Goal: Information Seeking & Learning: Understand process/instructions

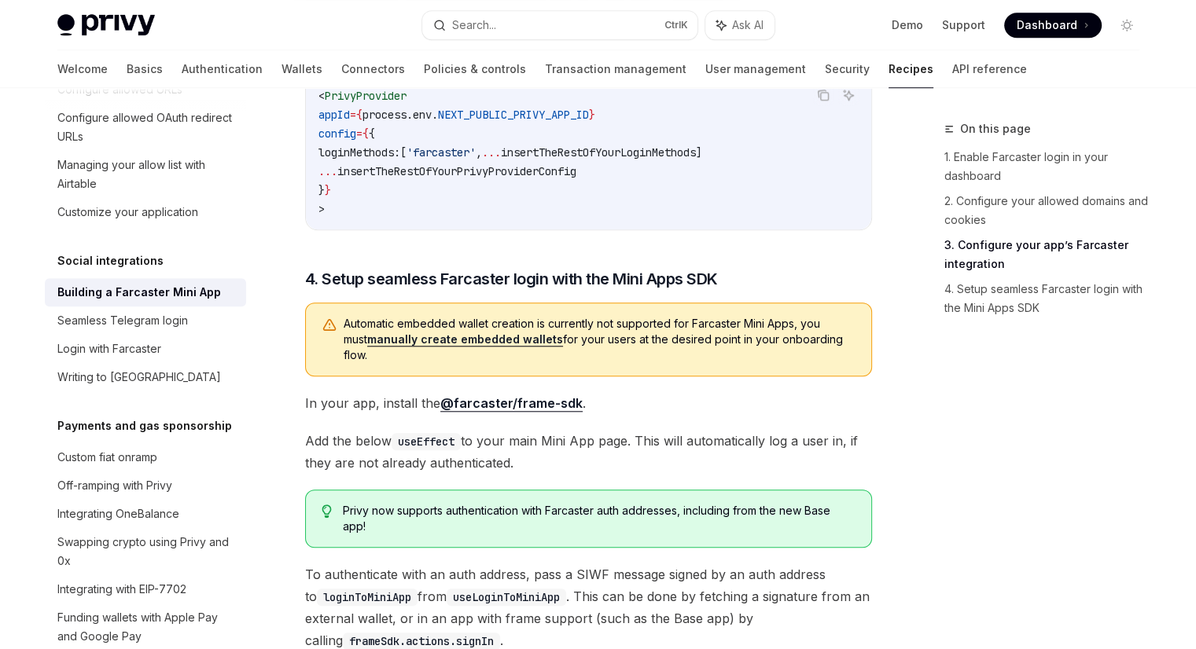
scroll to position [1362, 0]
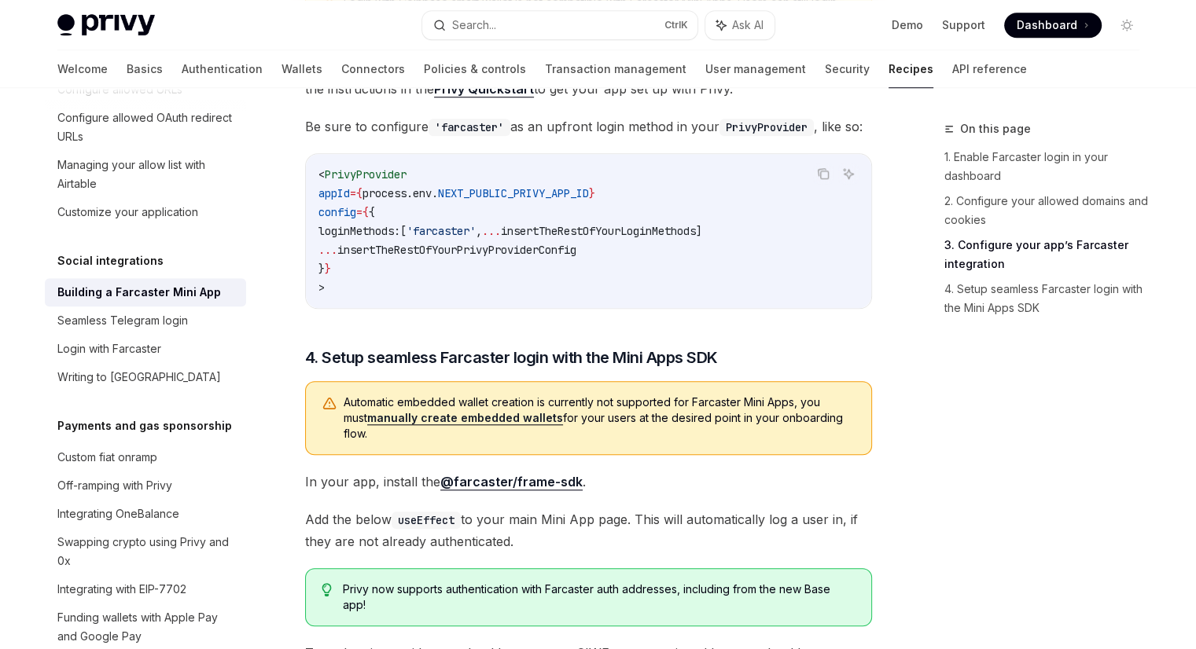
click at [470, 238] on span "'farcaster'" at bounding box center [440, 231] width 69 height 14
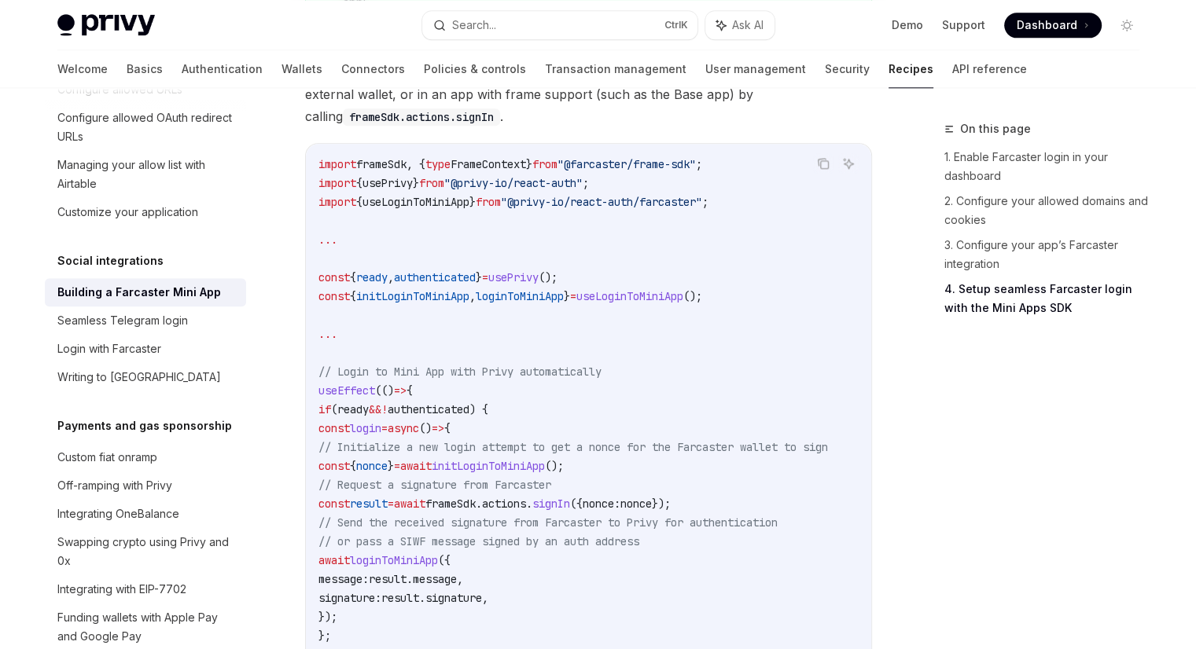
scroll to position [1991, 0]
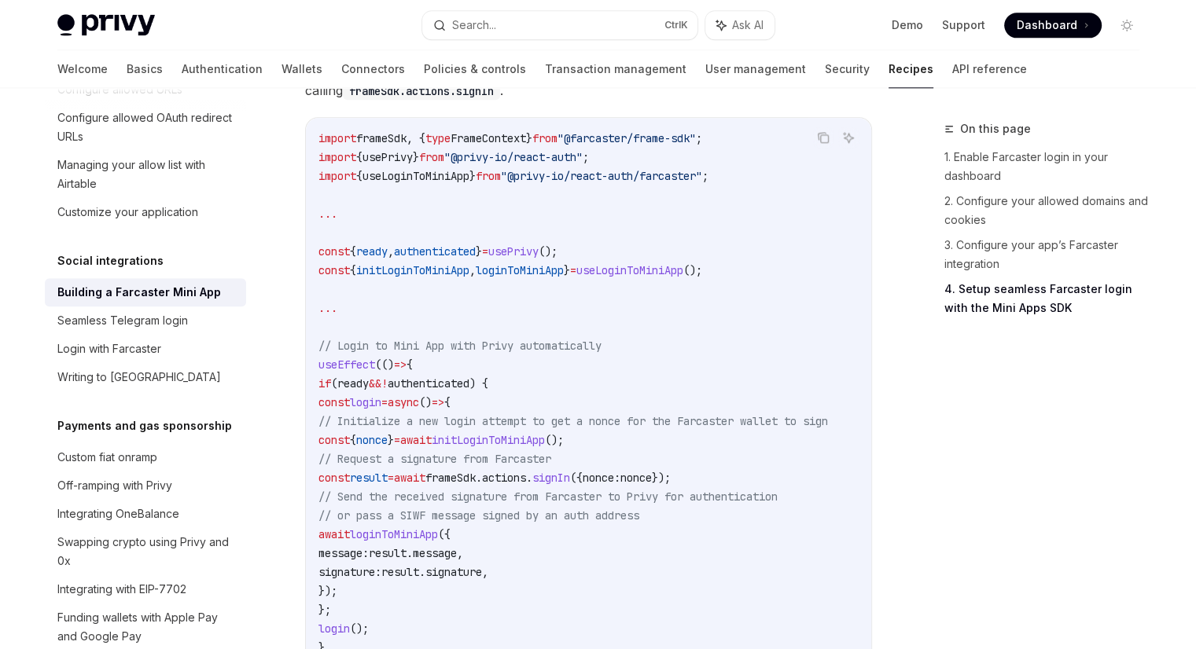
click at [545, 447] on span "initLoginToMiniApp" at bounding box center [488, 440] width 113 height 14
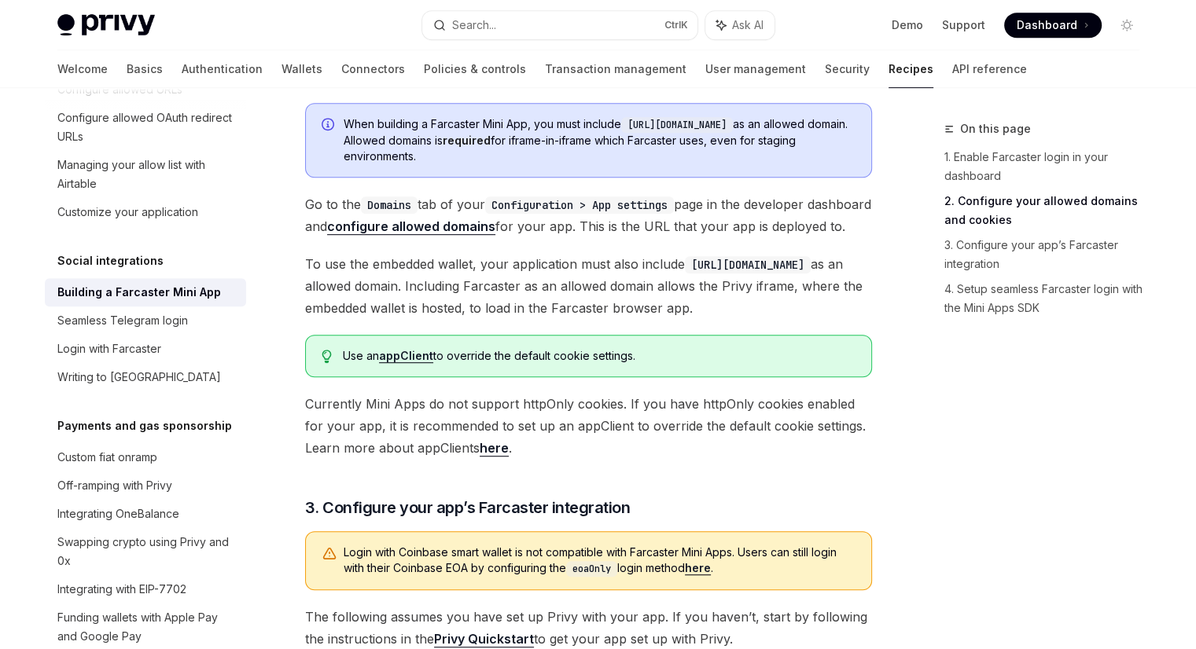
scroll to position [890, 0]
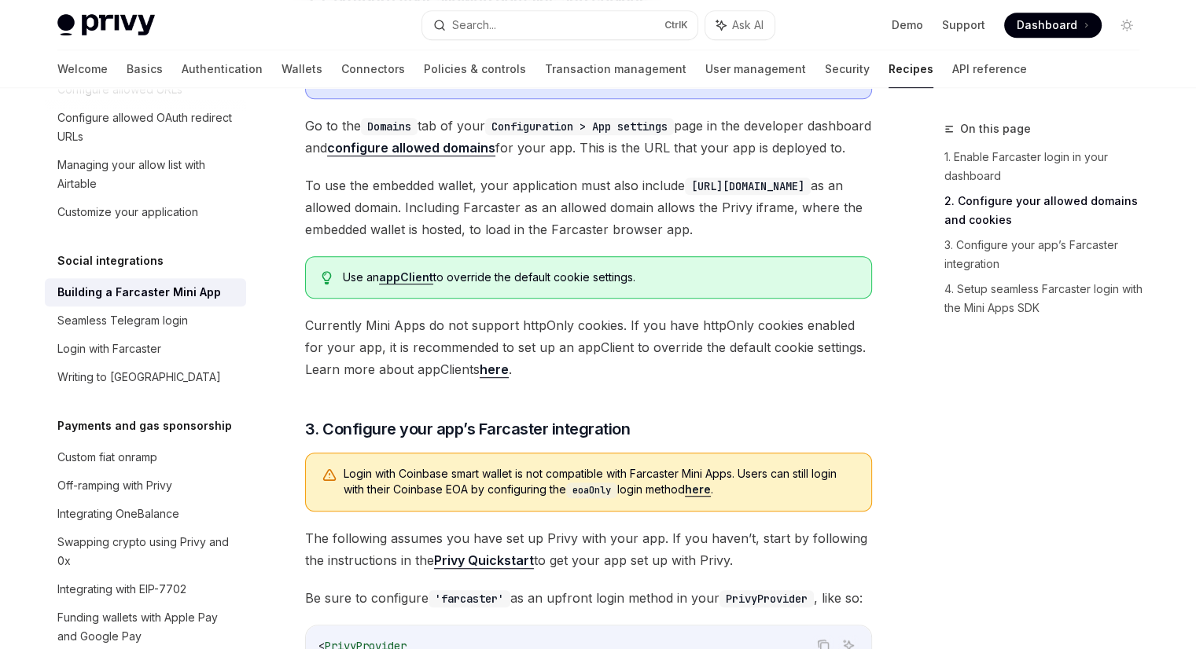
click at [497, 378] on link "here" at bounding box center [494, 370] width 29 height 17
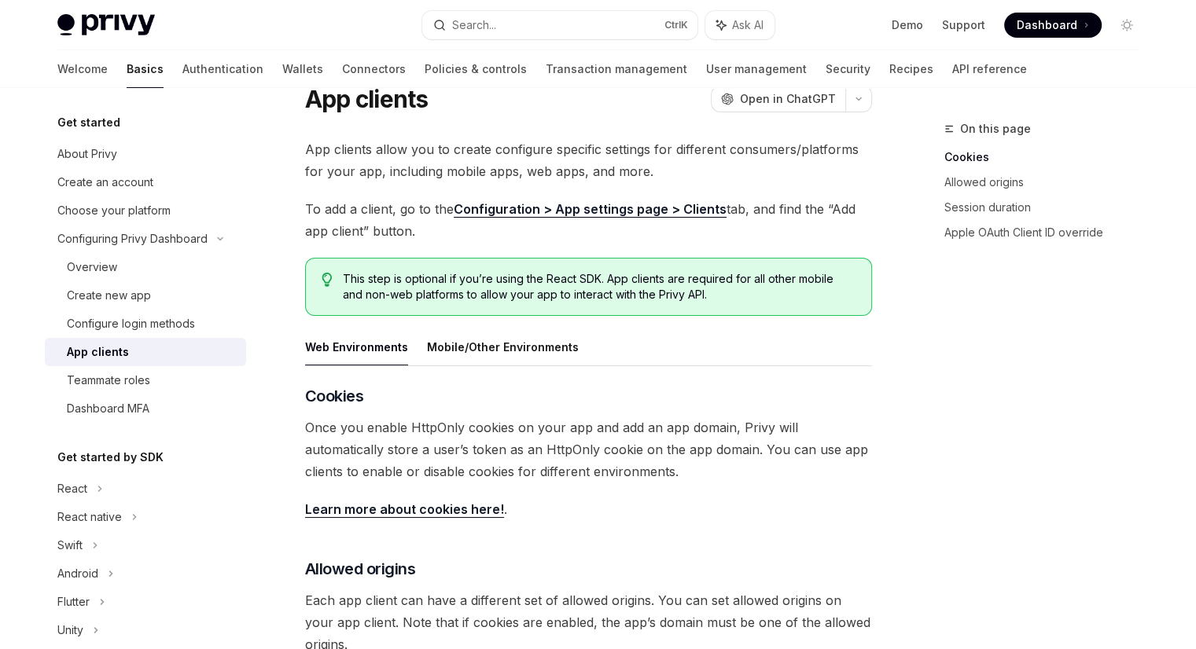
scroll to position [57, 0]
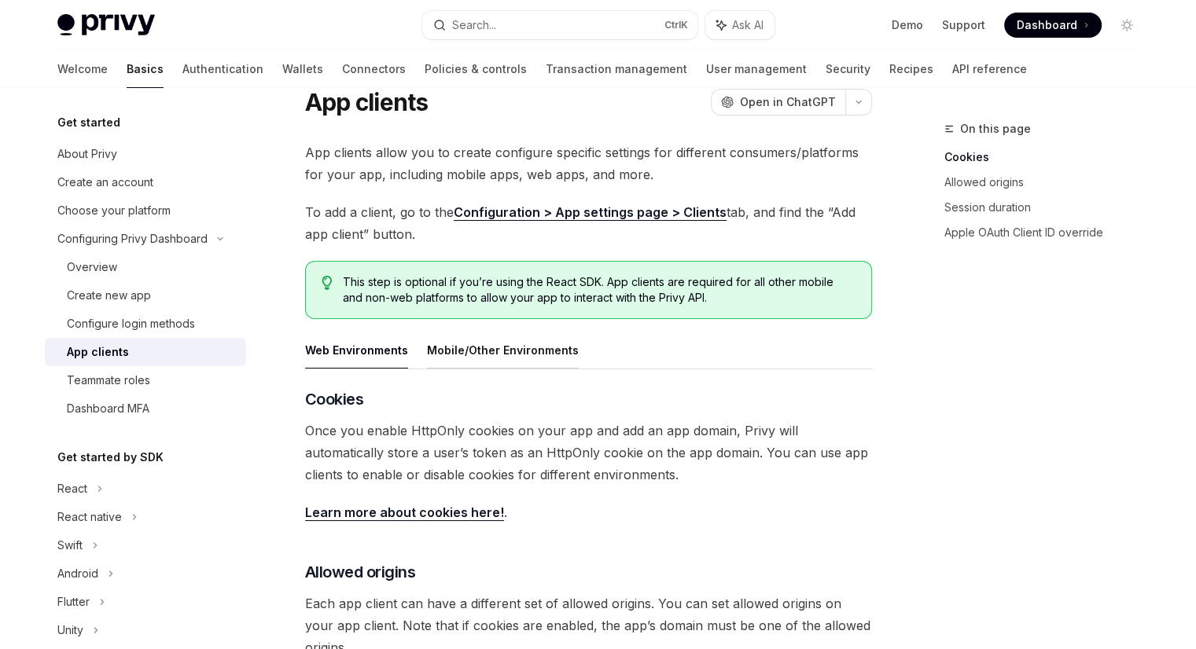
click at [510, 357] on button "Mobile/Other Environments" at bounding box center [503, 350] width 152 height 37
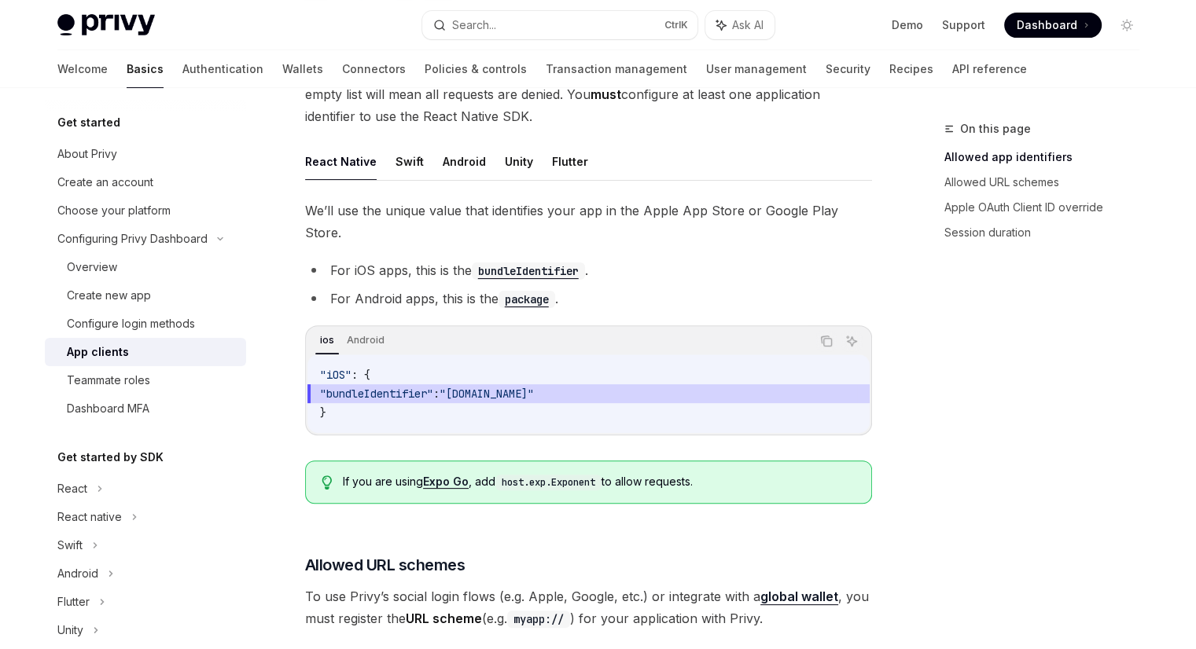
scroll to position [450, 0]
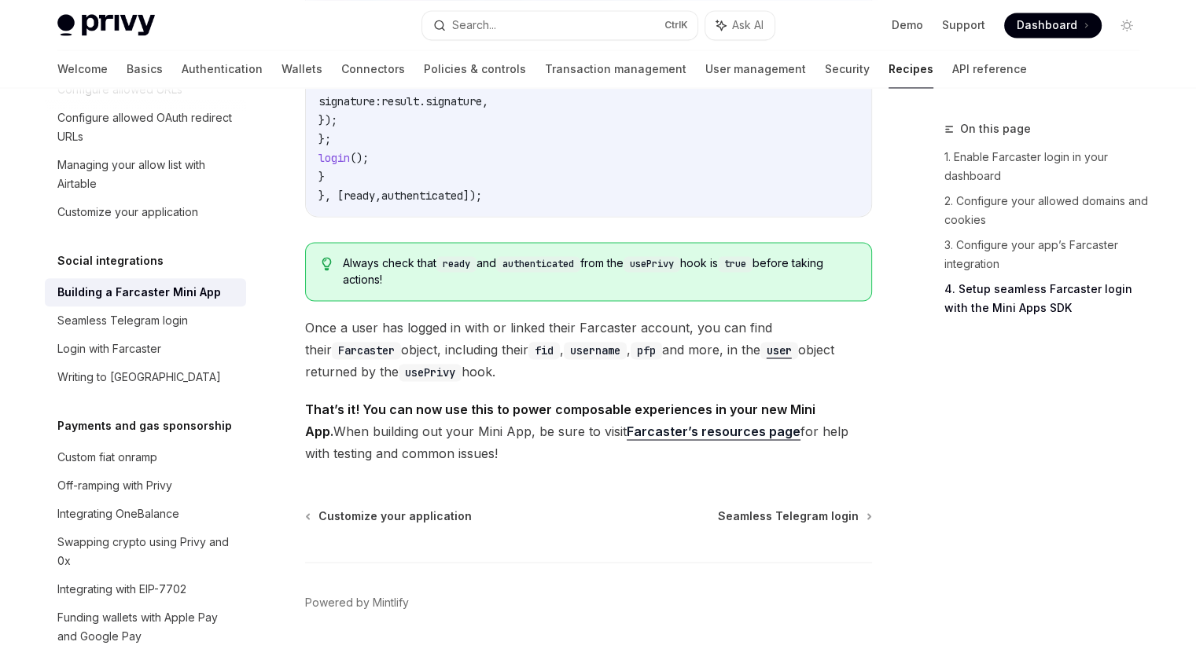
scroll to position [2494, 0]
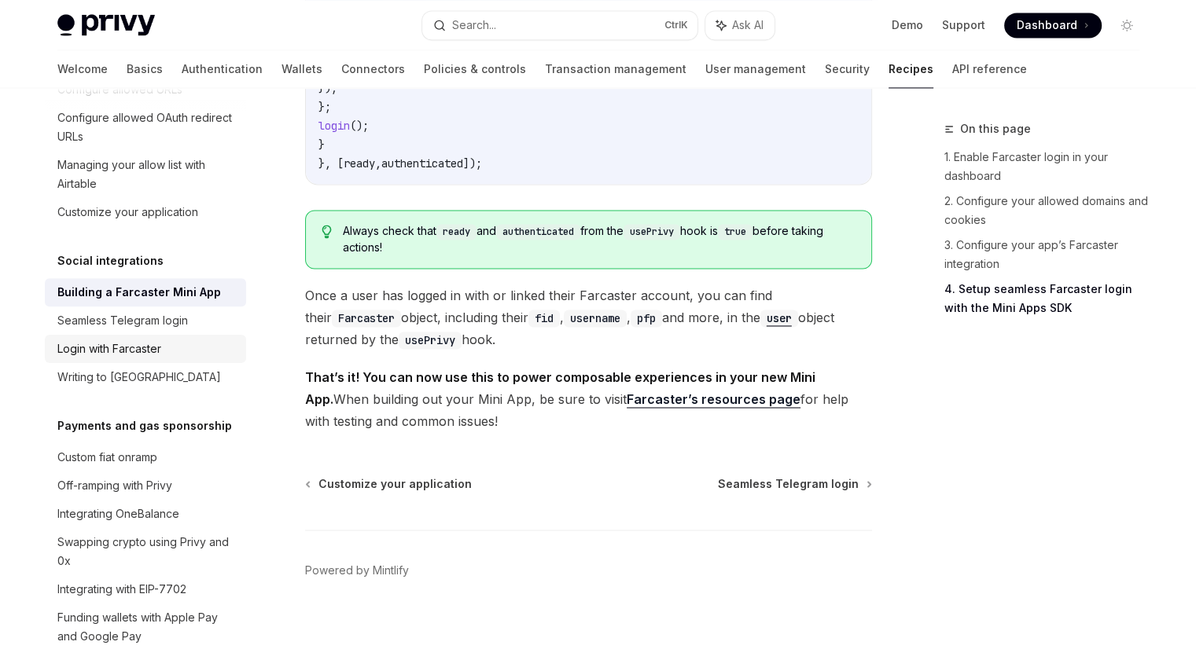
click at [177, 359] on div "Login with Farcaster" at bounding box center [146, 349] width 179 height 19
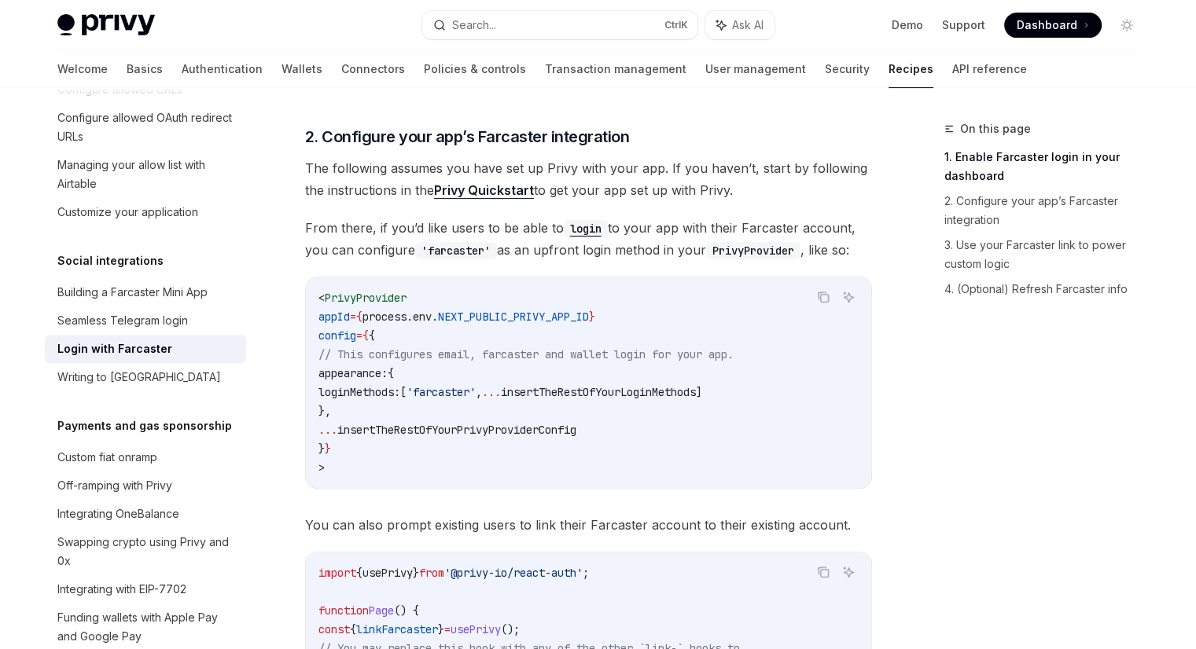
scroll to position [507, 0]
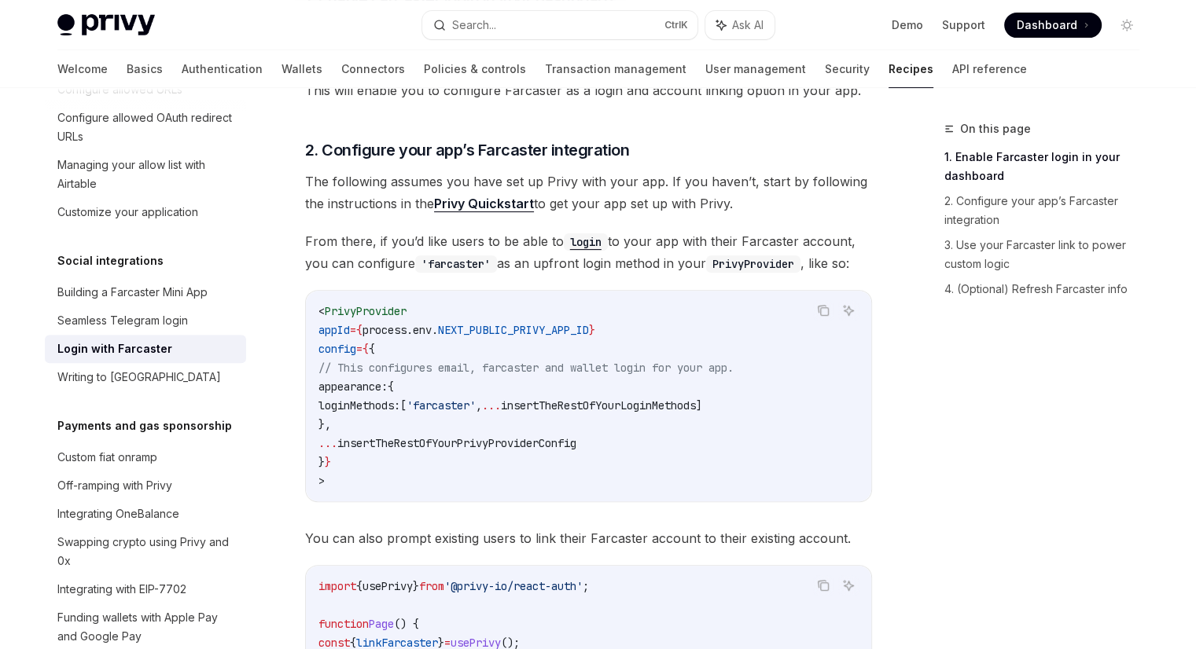
click at [476, 409] on span "'farcaster'" at bounding box center [440, 406] width 69 height 14
copy span "farcaster"
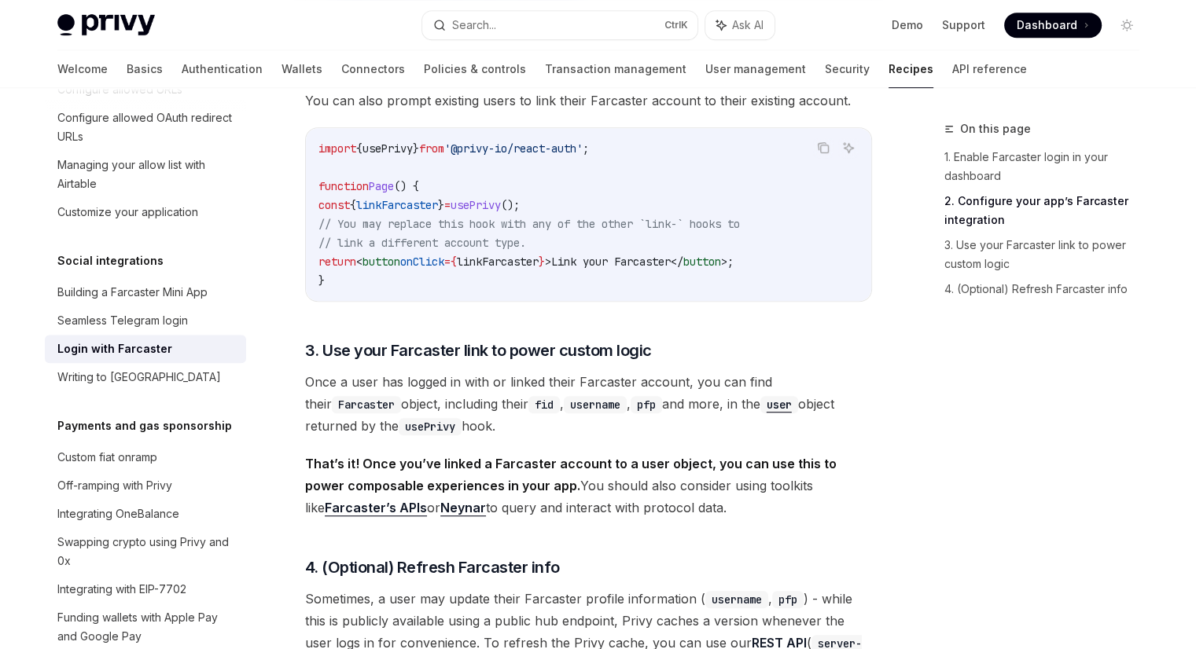
scroll to position [1215, 0]
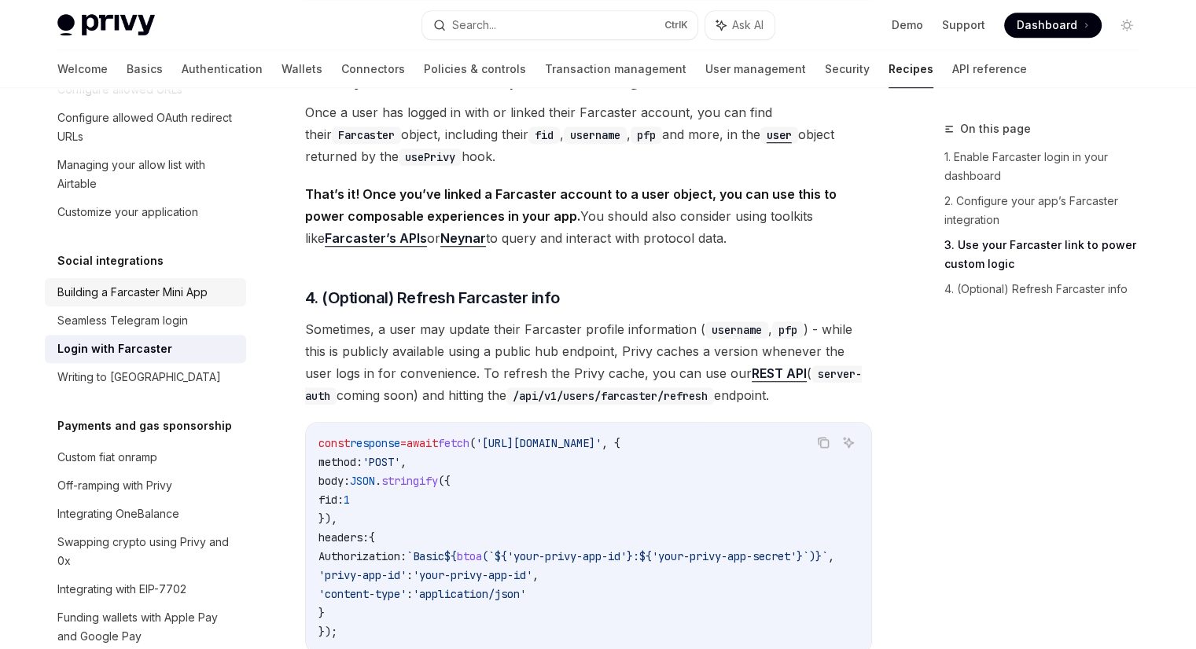
click at [132, 302] on div "Building a Farcaster Mini App" at bounding box center [132, 292] width 150 height 19
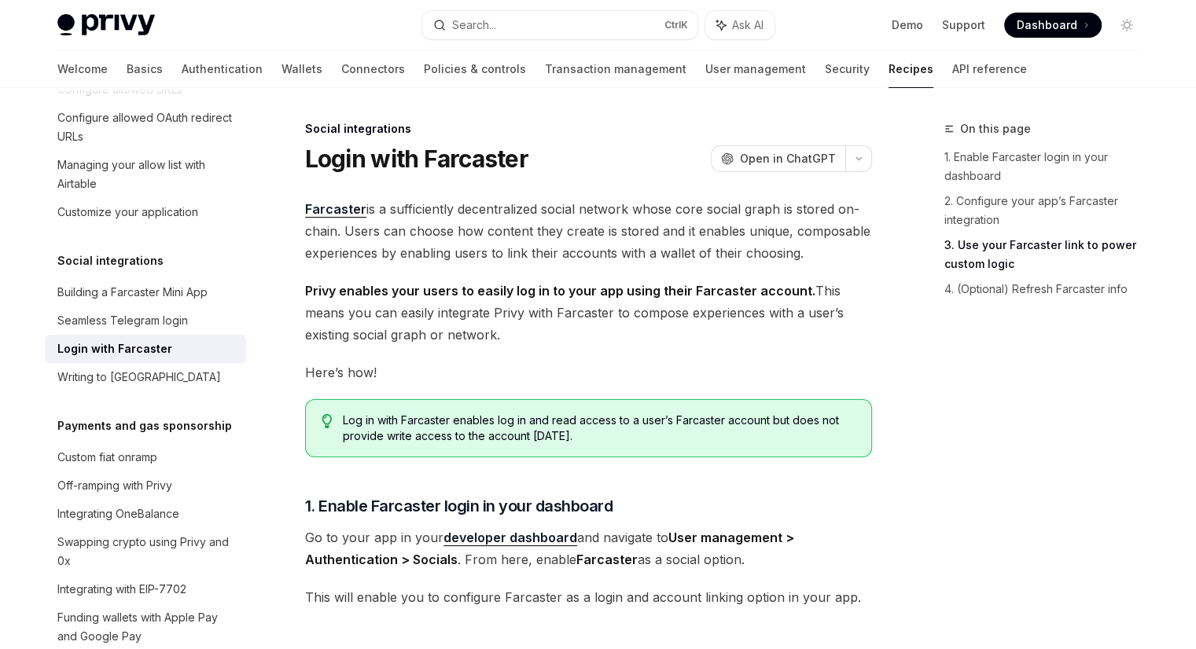
type textarea "*"
